Goal: Task Accomplishment & Management: Complete application form

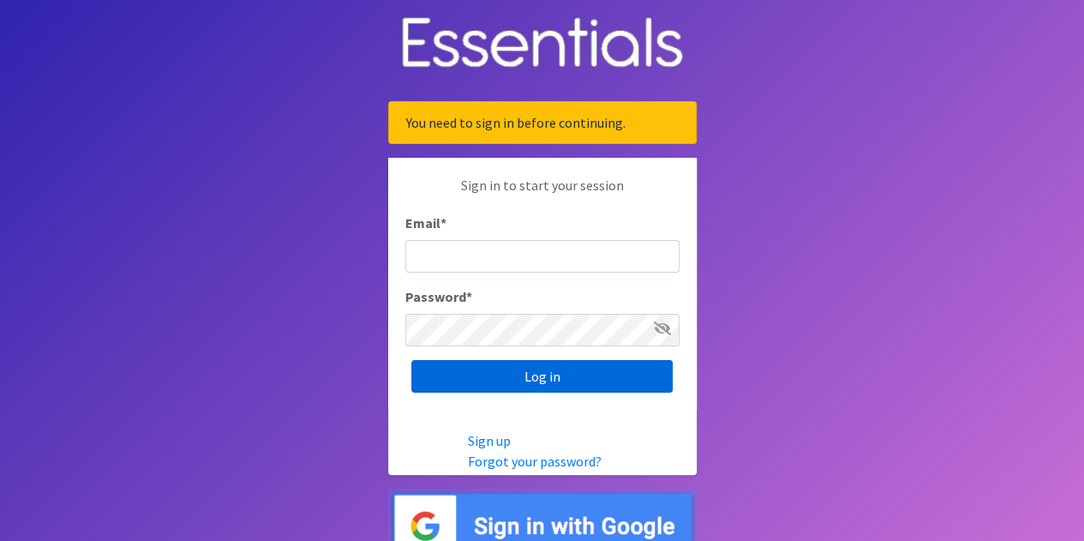
type input "[EMAIL_ADDRESS][DOMAIN_NAME]"
click at [612, 368] on input "Log in" at bounding box center [541, 376] width 261 height 33
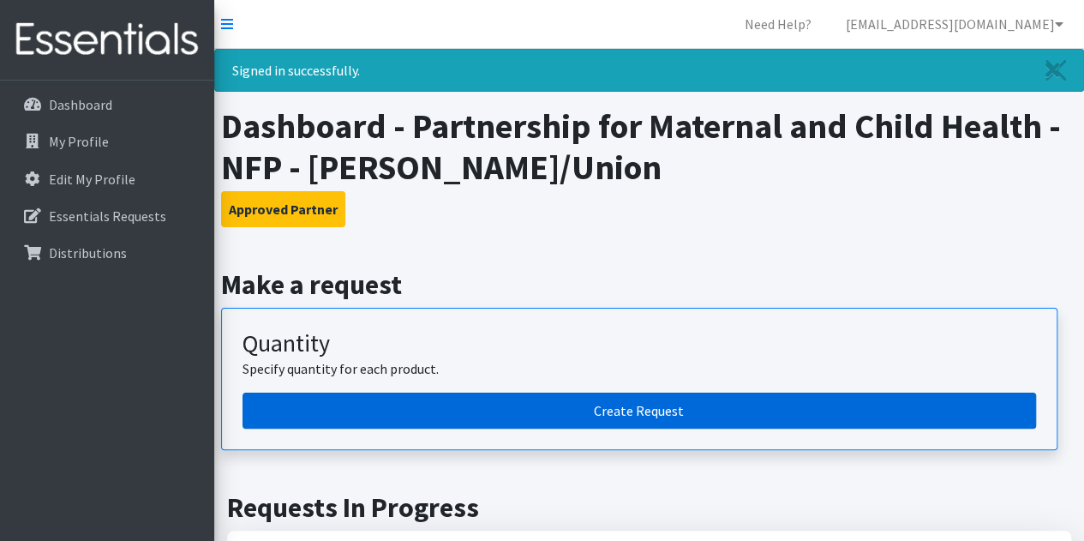
click at [557, 400] on link "Create Request" at bounding box center [638, 410] width 793 height 36
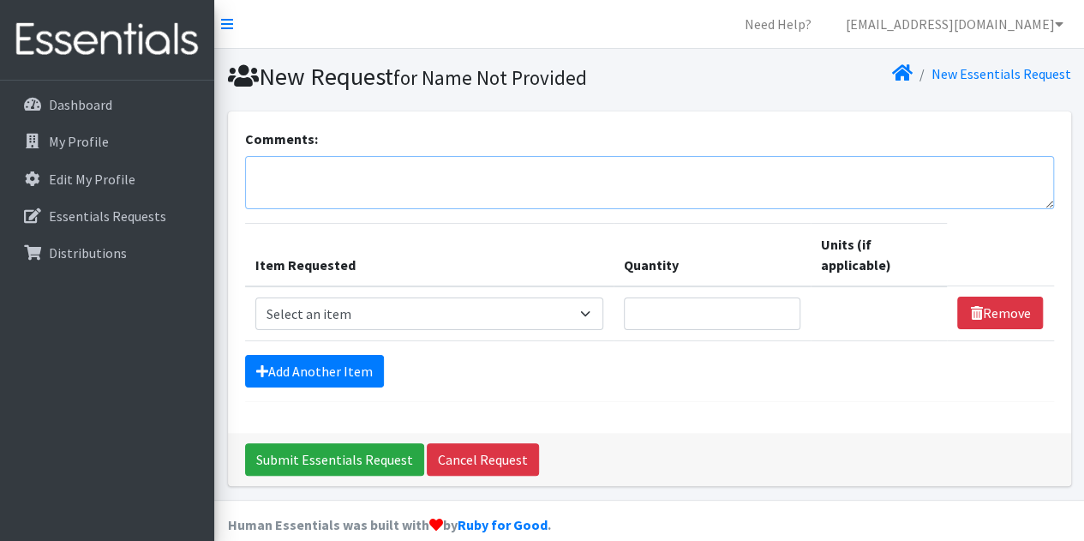
click at [339, 162] on textarea "Comments:" at bounding box center [649, 182] width 809 height 53
click at [568, 317] on select "Select an item # of Children this order will serve # of Individuals Living in H…" at bounding box center [429, 313] width 349 height 33
select select "13431"
click at [255, 297] on select "Select an item # of Children this order will serve # of Individuals Living in H…" at bounding box center [429, 313] width 349 height 33
click at [756, 309] on input "Quantity" at bounding box center [712, 313] width 177 height 33
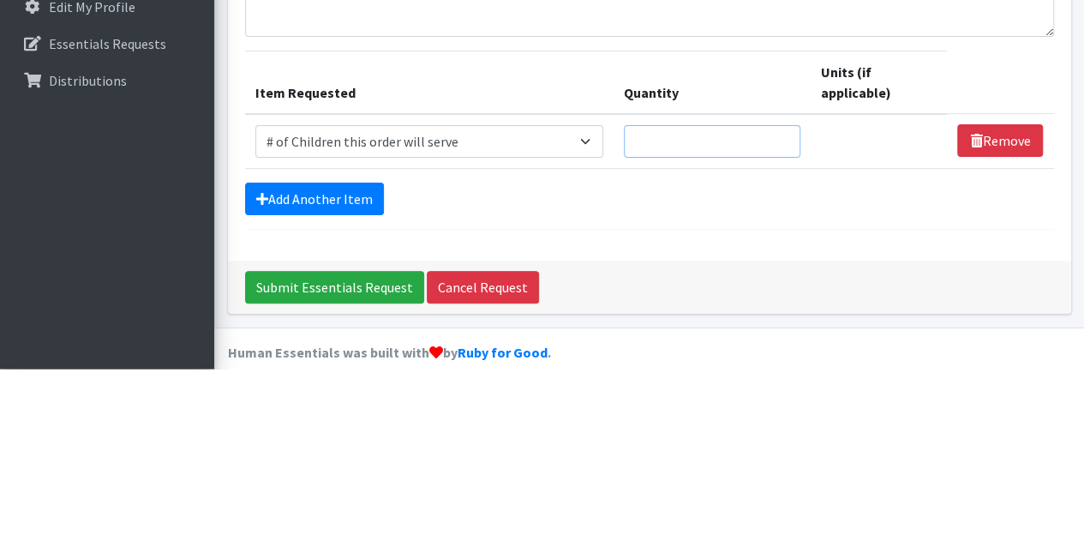
type input "1"
click at [783, 305] on input "1" at bounding box center [712, 313] width 177 height 33
click at [974, 391] on form "Comments: Item Requested Quantity Units (if applicable) Item Requested Select a…" at bounding box center [649, 265] width 809 height 273
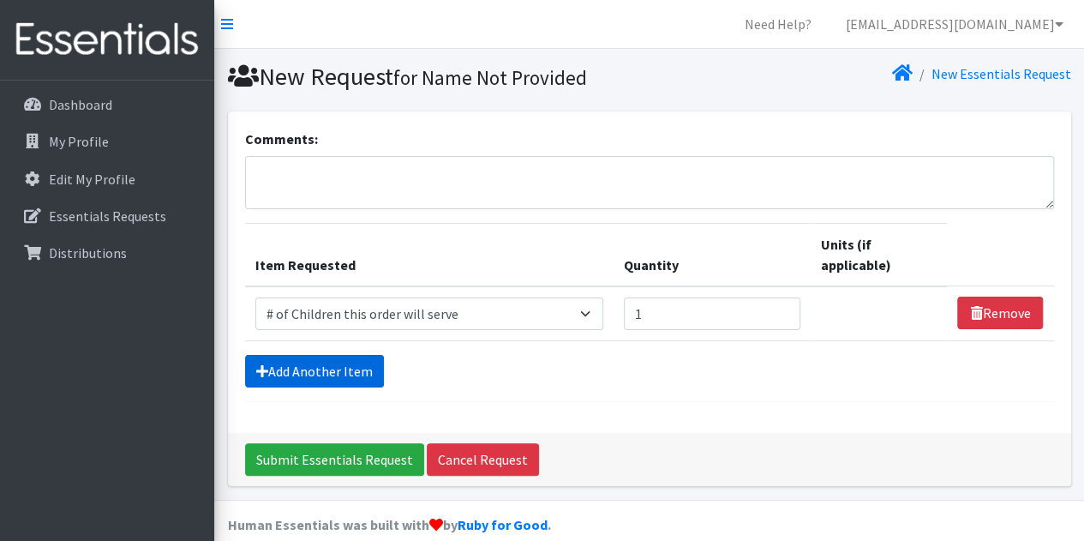
click at [317, 377] on link "Add Another Item" at bounding box center [314, 371] width 139 height 33
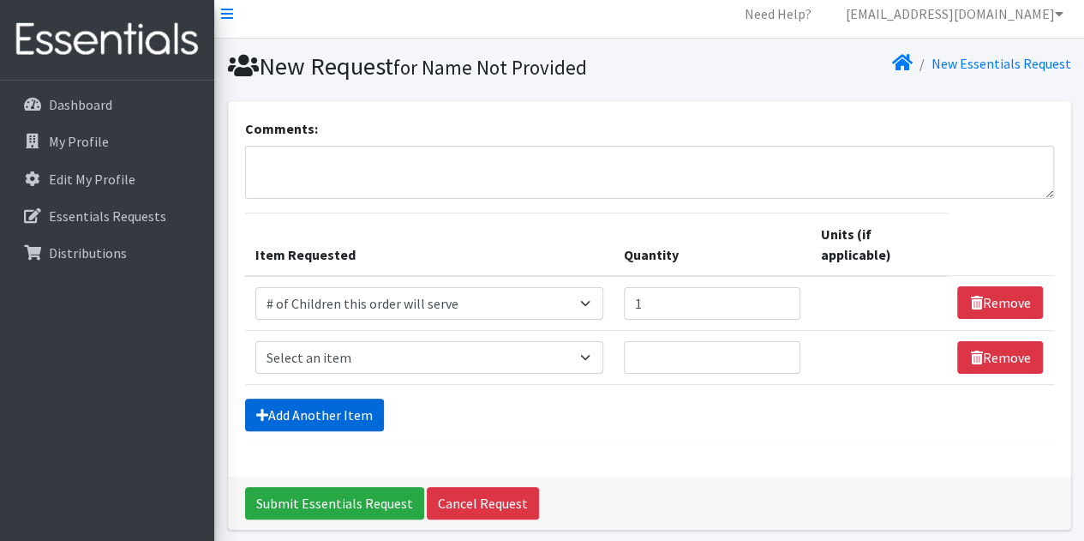
scroll to position [74, 0]
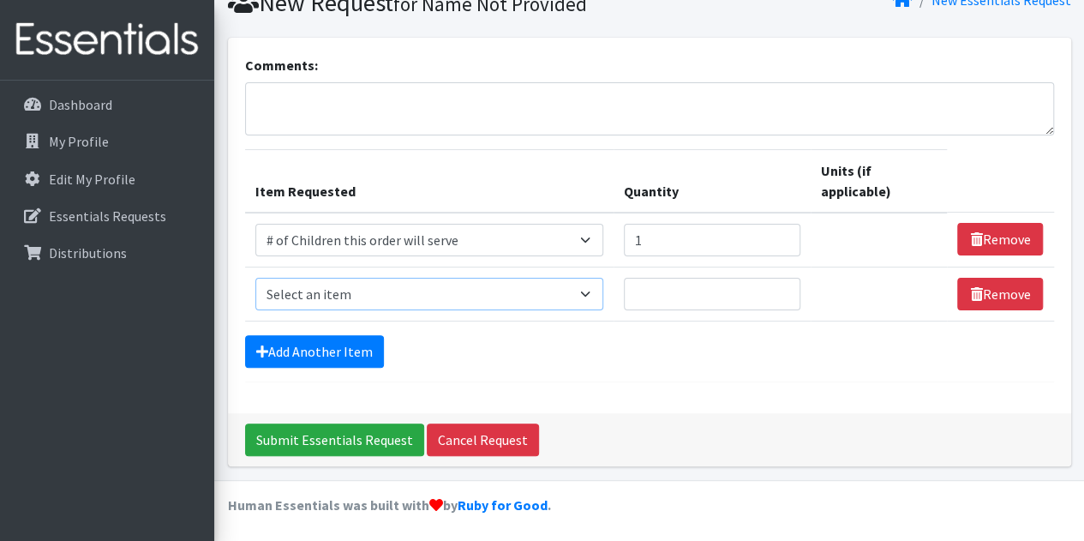
click at [536, 295] on select "Select an item # of Children this order will serve # of Individuals Living in H…" at bounding box center [429, 294] width 349 height 33
select select "6076"
click at [255, 278] on select "Select an item # of Children this order will serve # of Individuals Living in H…" at bounding box center [429, 294] width 349 height 33
click at [733, 298] on input "Quantity" at bounding box center [712, 294] width 177 height 33
type input "2"
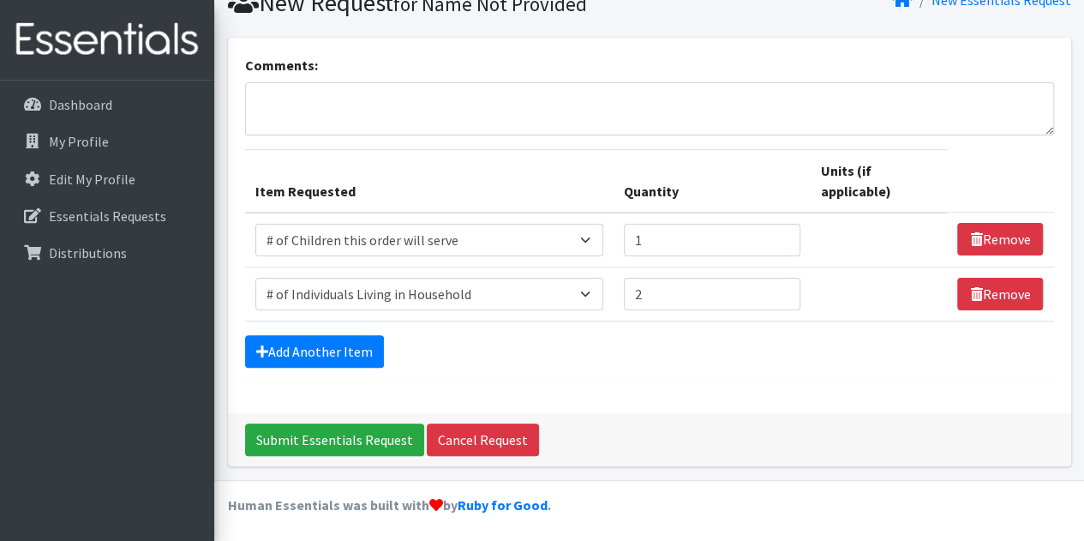
click at [772, 372] on form "Comments: Item Requested Quantity Units (if applicable) Item Requested Select a…" at bounding box center [649, 218] width 809 height 327
click at [282, 347] on link "Add Another Item" at bounding box center [314, 351] width 139 height 33
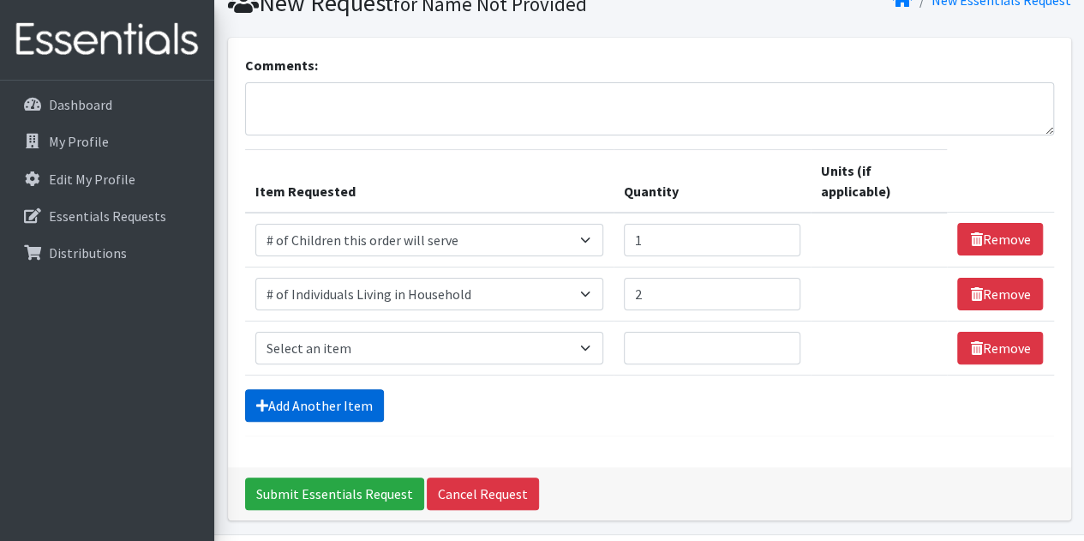
scroll to position [127, 0]
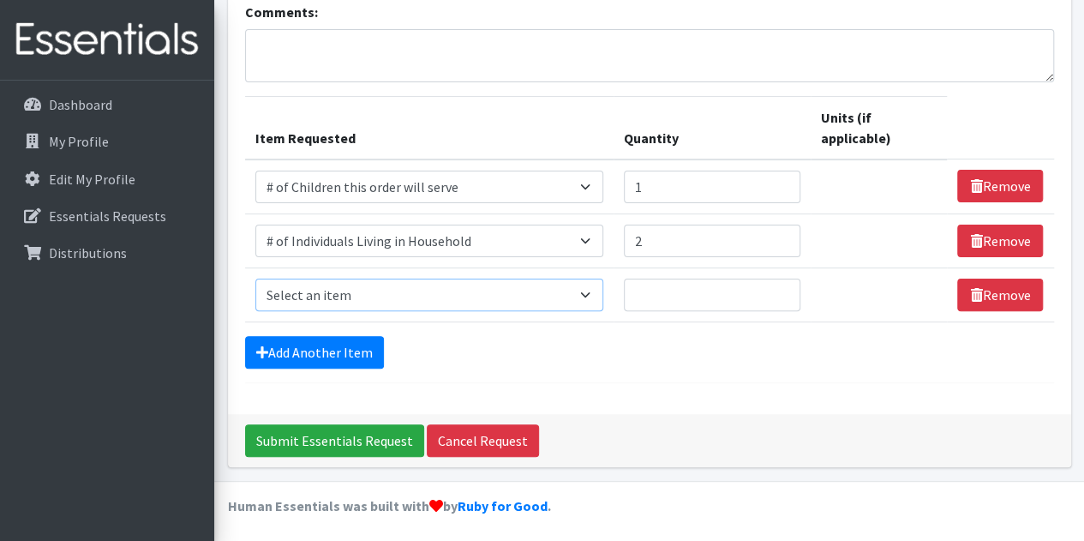
click at [471, 298] on select "Select an item # of Children this order will serve # of Individuals Living in H…" at bounding box center [429, 294] width 349 height 33
select select "1982"
click at [255, 278] on select "Select an item # of Children this order will serve # of Individuals Living in H…" at bounding box center [429, 294] width 349 height 33
type input "1"
click at [783, 287] on input "1" at bounding box center [712, 294] width 177 height 33
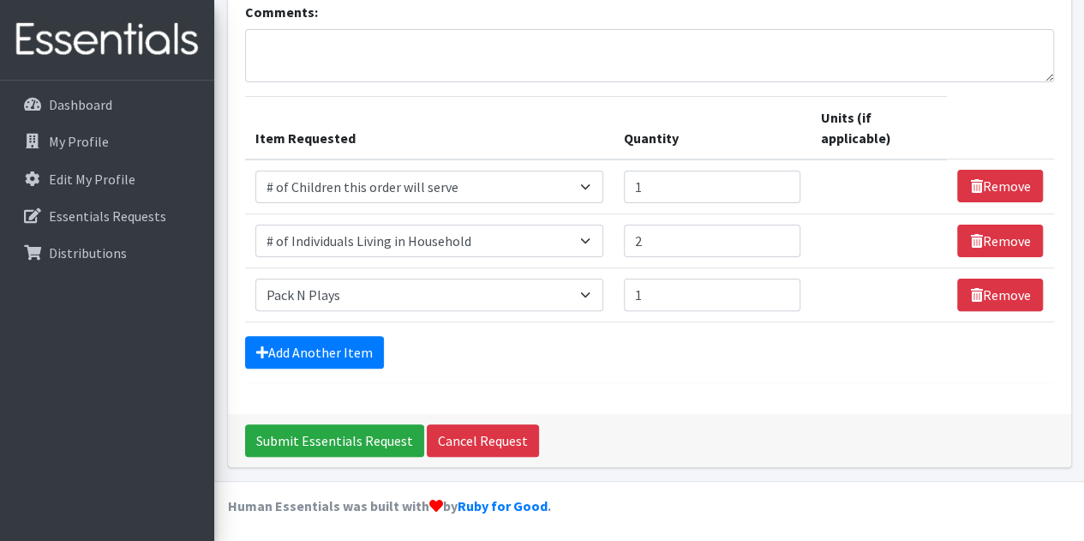
click at [718, 350] on div "Add Another Item" at bounding box center [649, 352] width 809 height 33
click at [737, 421] on div "Submit Essentials Request Cancel Request" at bounding box center [649, 440] width 843 height 53
click at [373, 431] on input "Submit Essentials Request" at bounding box center [334, 440] width 179 height 33
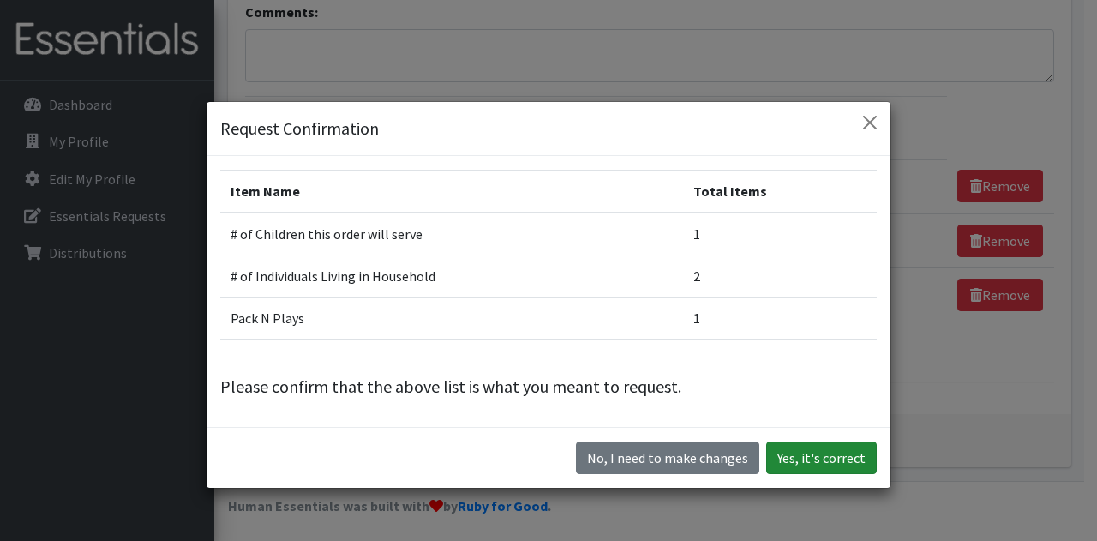
click at [818, 452] on button "Yes, it's correct" at bounding box center [821, 457] width 111 height 33
